Goal: Information Seeking & Learning: Check status

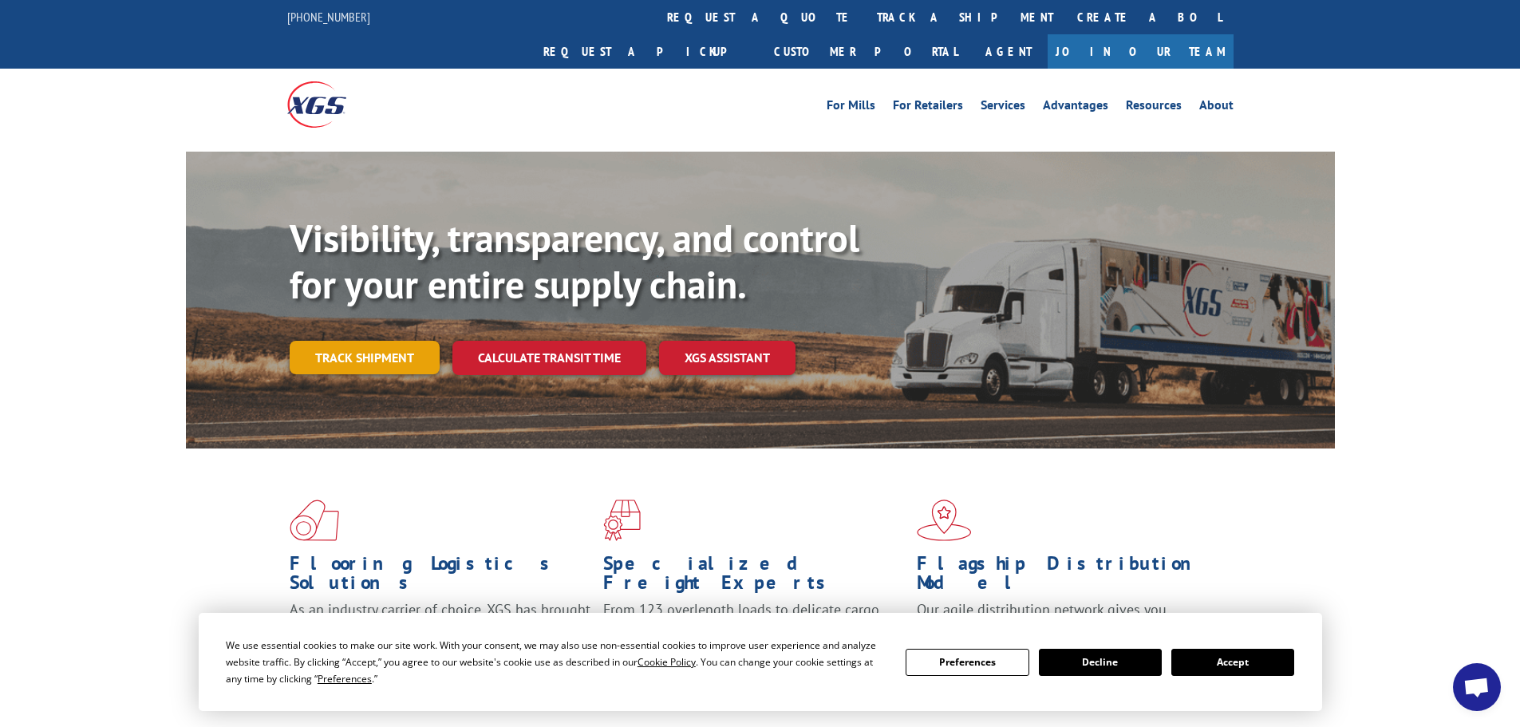
click at [352, 341] on link "Track shipment" at bounding box center [365, 358] width 150 height 34
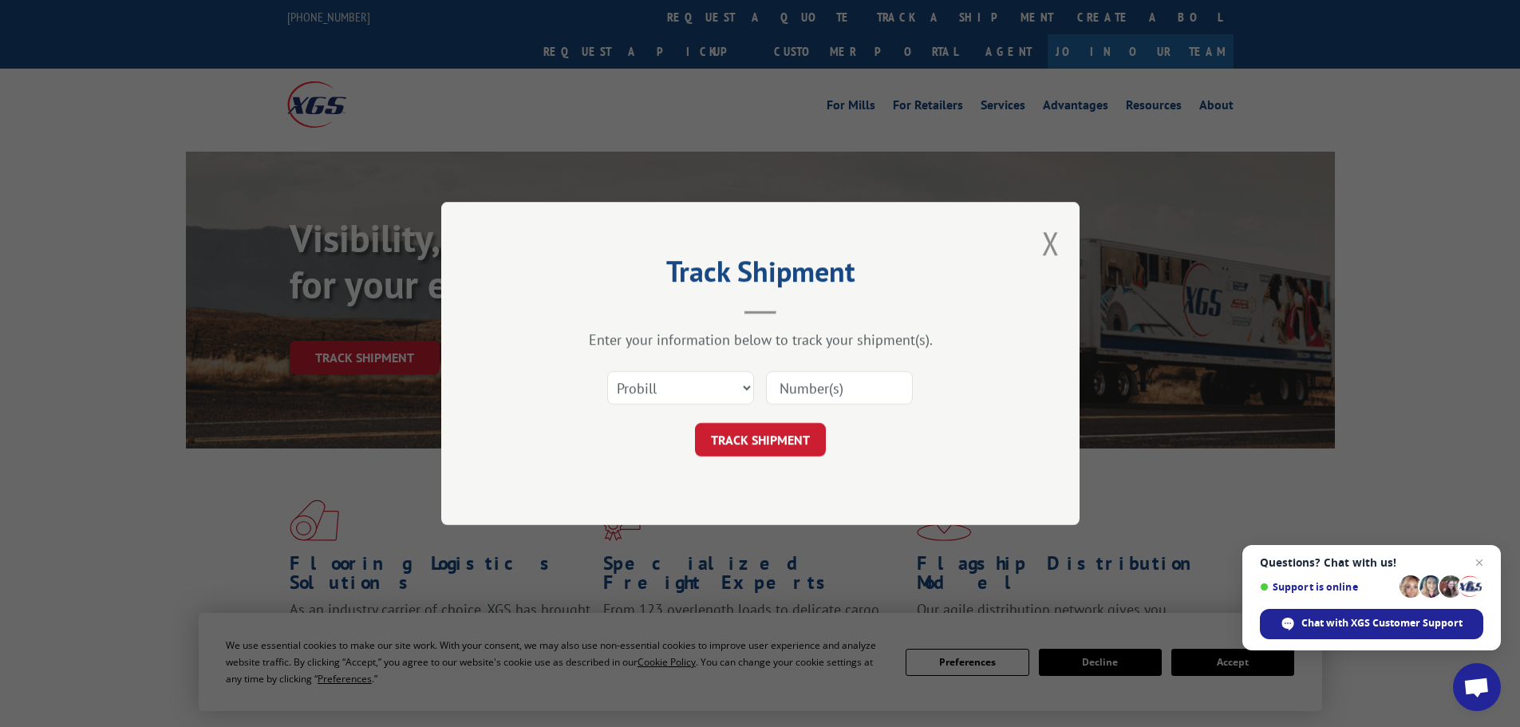
click at [779, 393] on input at bounding box center [839, 388] width 147 height 34
type input "17607364"
click at [695, 423] on button "TRACK SHIPMENT" at bounding box center [760, 440] width 131 height 34
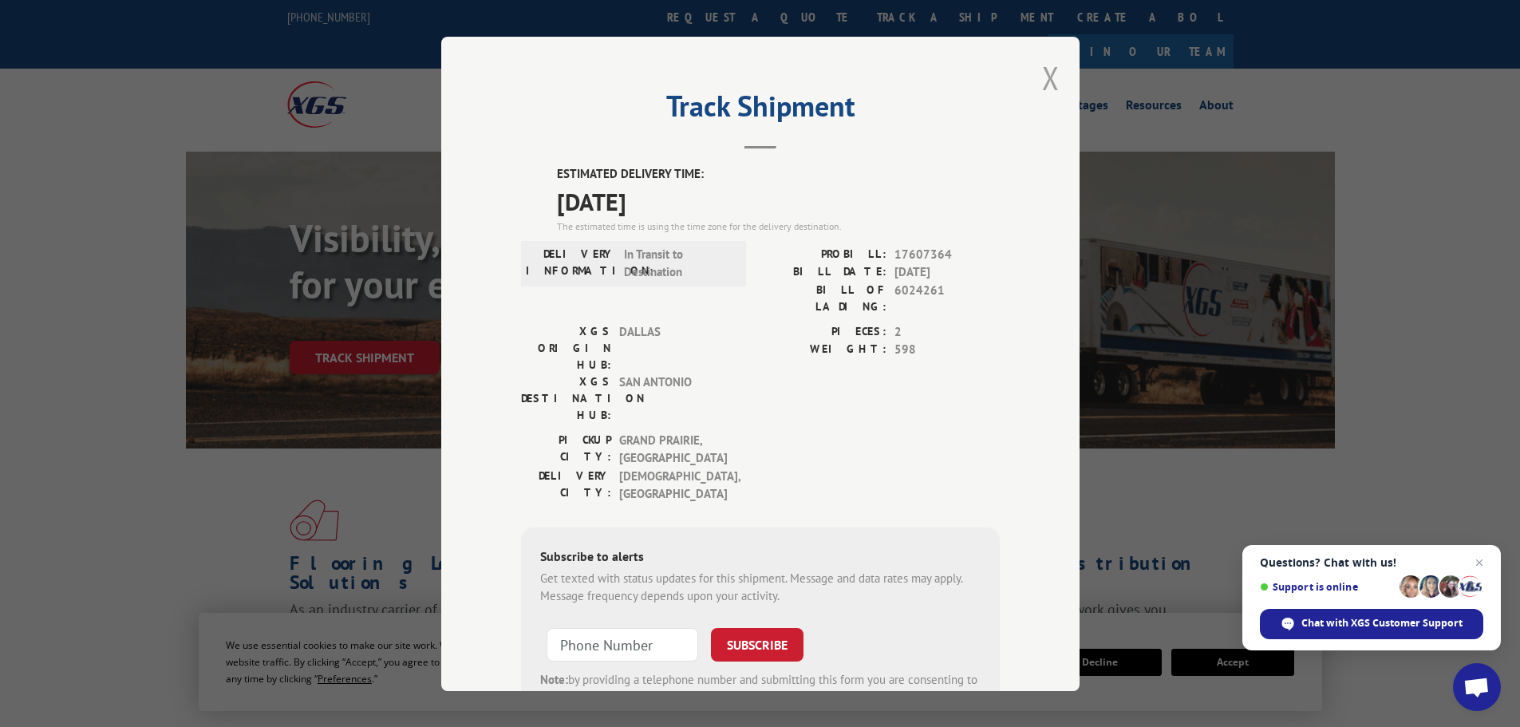
click at [1048, 68] on button "Close modal" at bounding box center [1051, 78] width 18 height 42
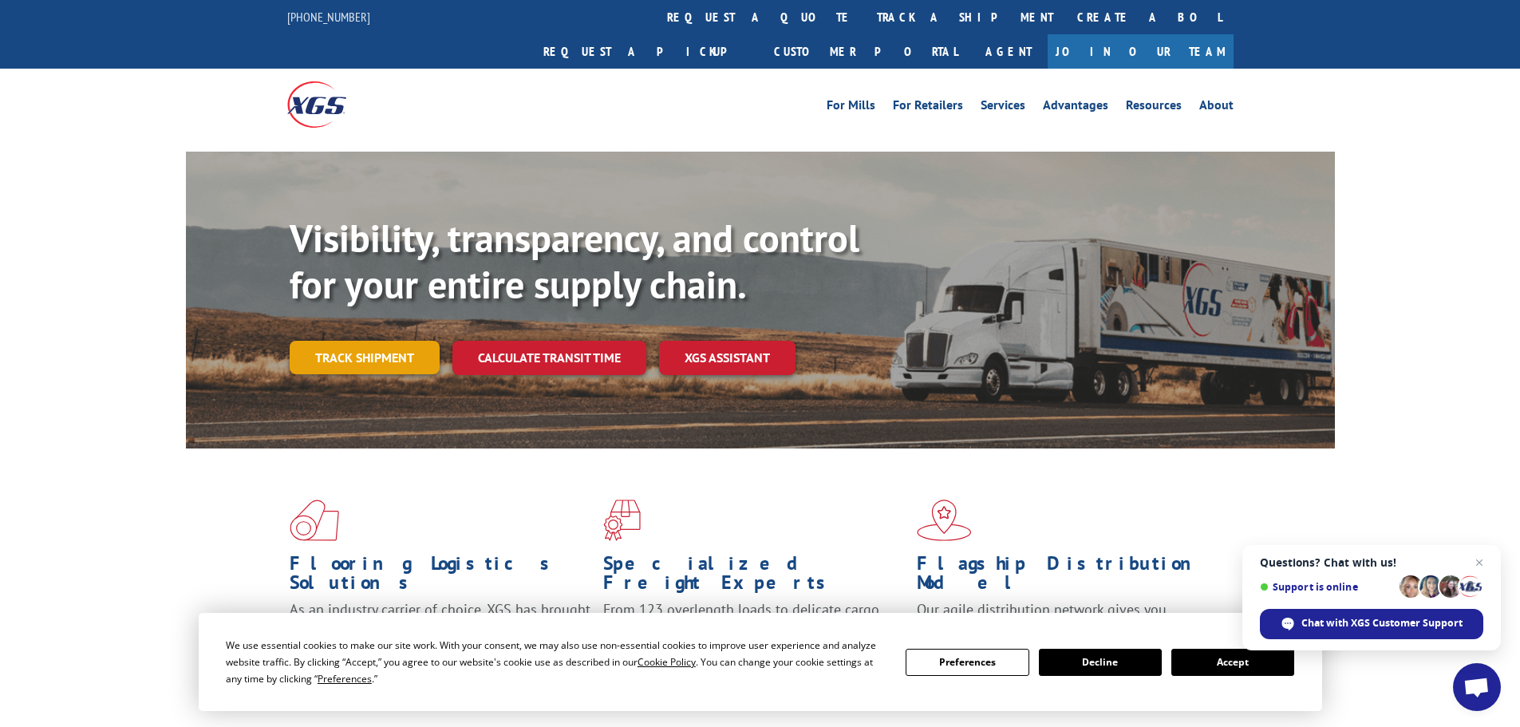
click at [353, 341] on link "Track shipment" at bounding box center [365, 358] width 150 height 34
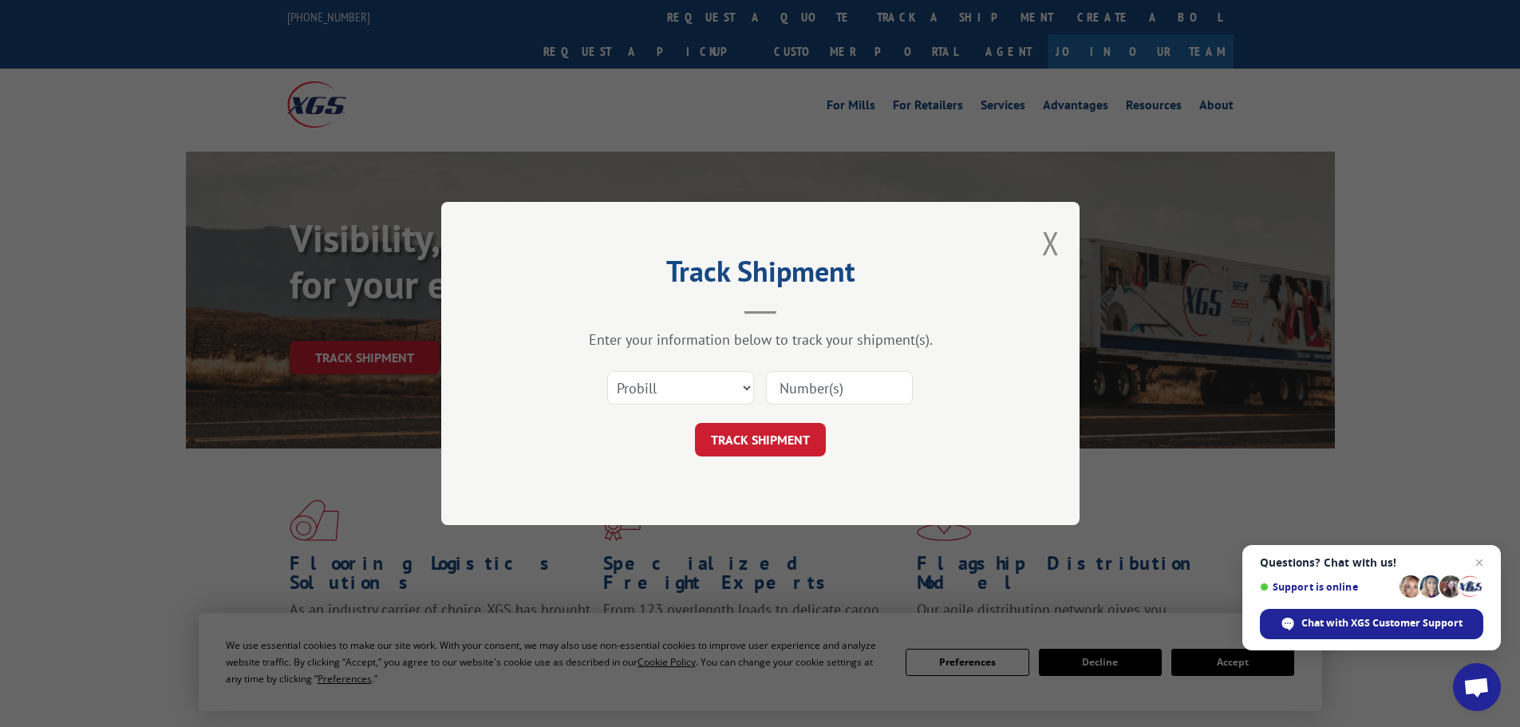
click at [791, 393] on input at bounding box center [839, 388] width 147 height 34
type input "17610824"
click button "TRACK SHIPMENT" at bounding box center [760, 440] width 131 height 34
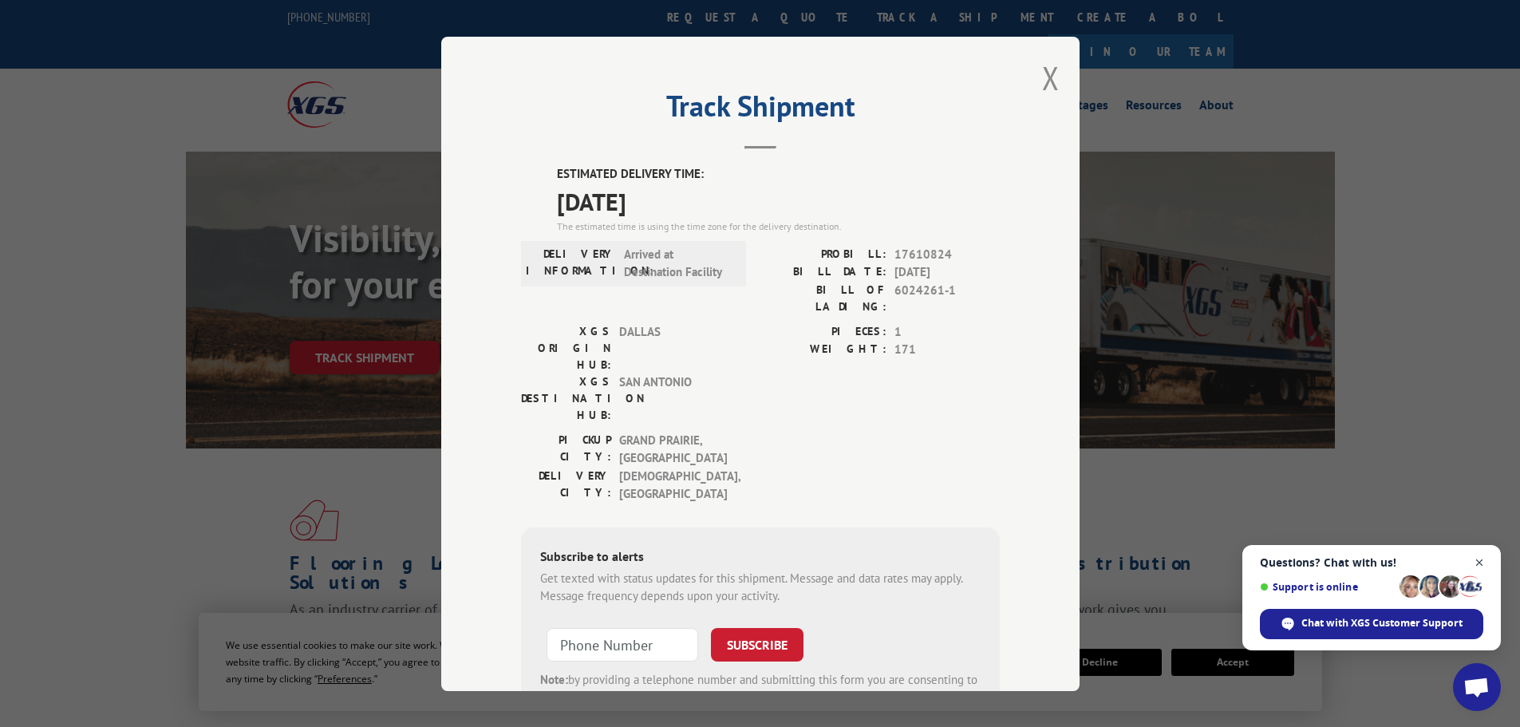
click at [1480, 561] on span "Close chat" at bounding box center [1480, 563] width 20 height 20
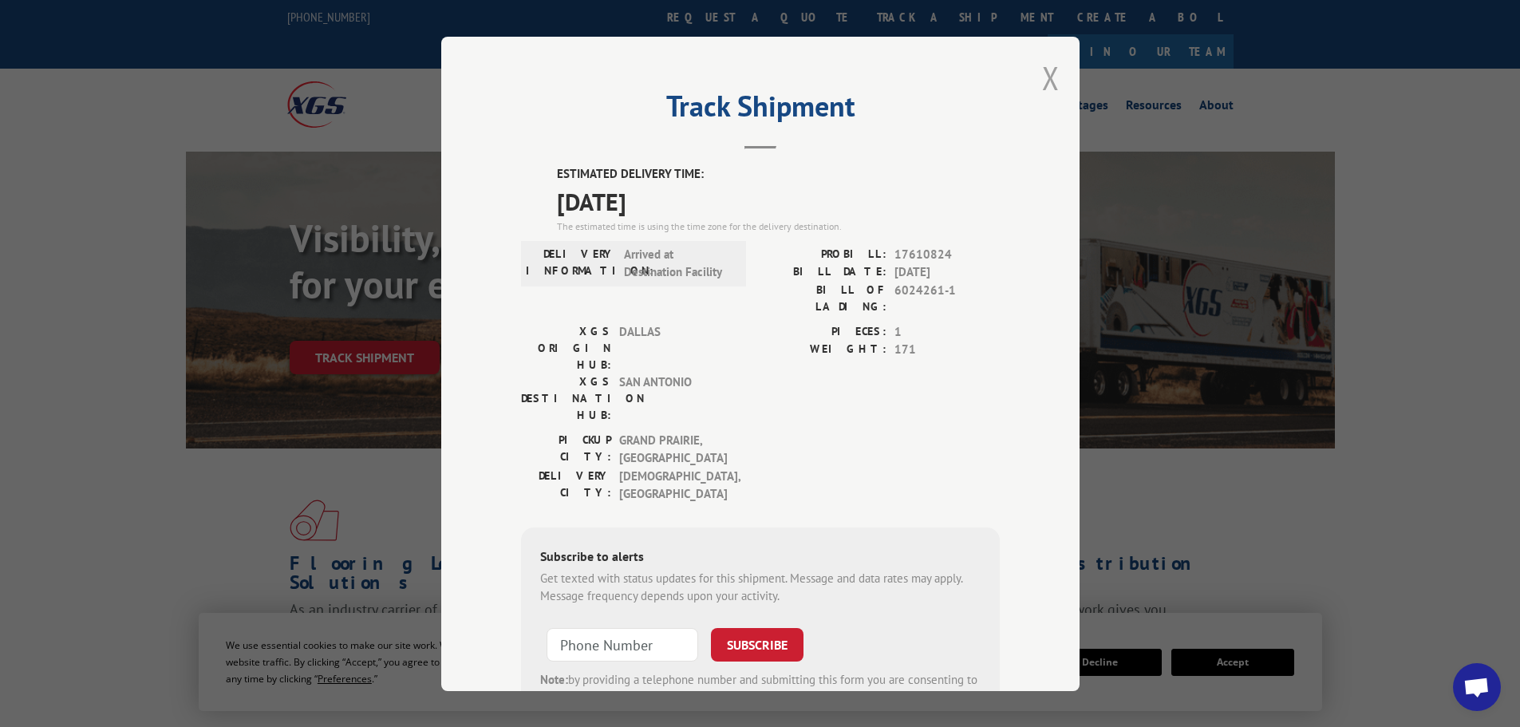
click at [1045, 78] on button "Close modal" at bounding box center [1051, 78] width 18 height 42
